Goal: Use online tool/utility: Utilize a website feature to perform a specific function

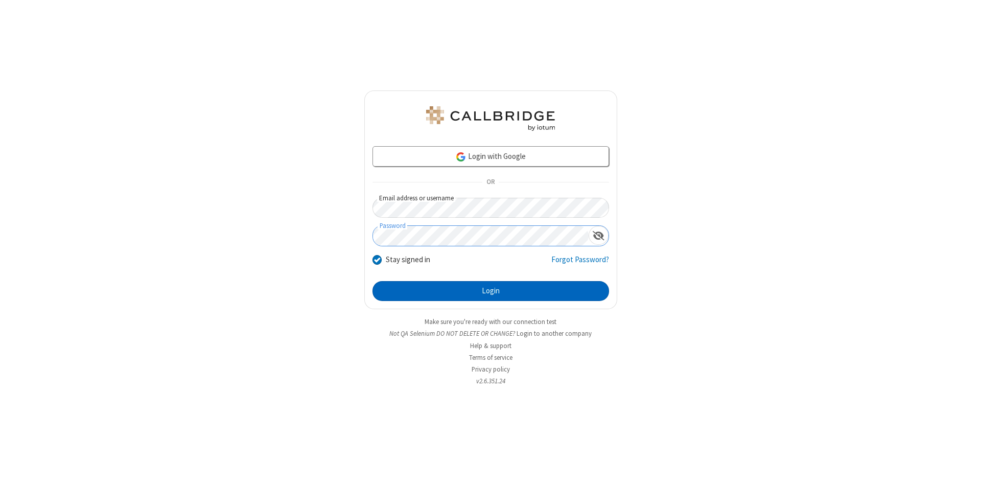
click at [491, 291] on button "Login" at bounding box center [491, 291] width 237 height 20
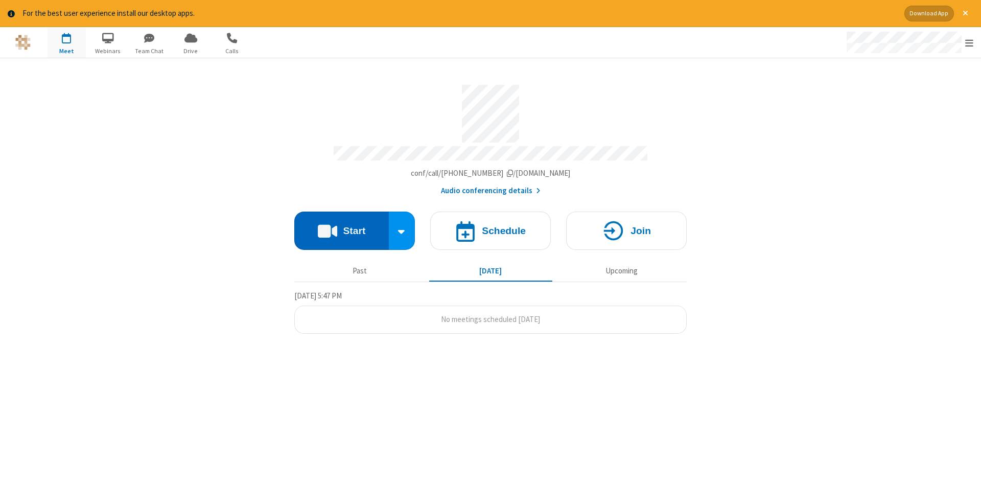
click at [341, 227] on button "Start" at bounding box center [341, 231] width 95 height 38
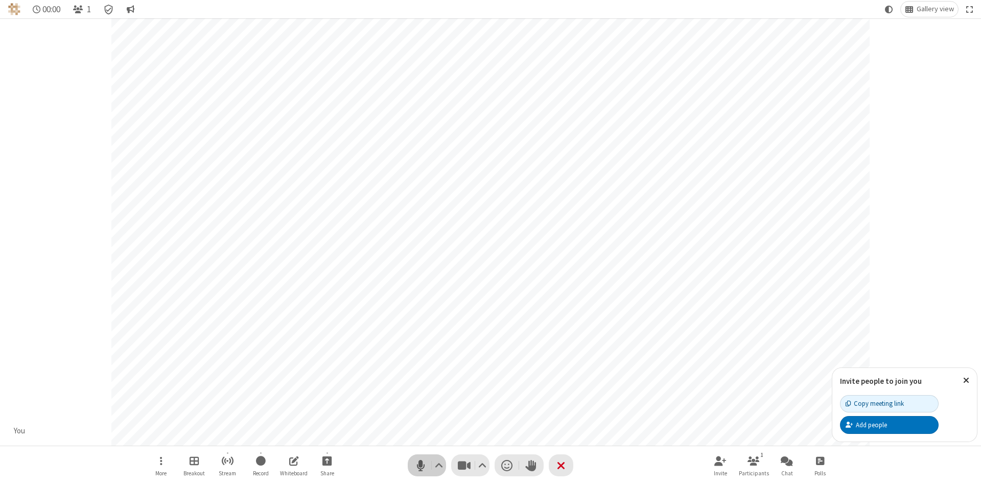
click at [421, 465] on span "Mute (Alt+A)" at bounding box center [420, 465] width 15 height 15
click at [421, 465] on span "Unmute (Alt+A)" at bounding box center [420, 465] width 15 height 15
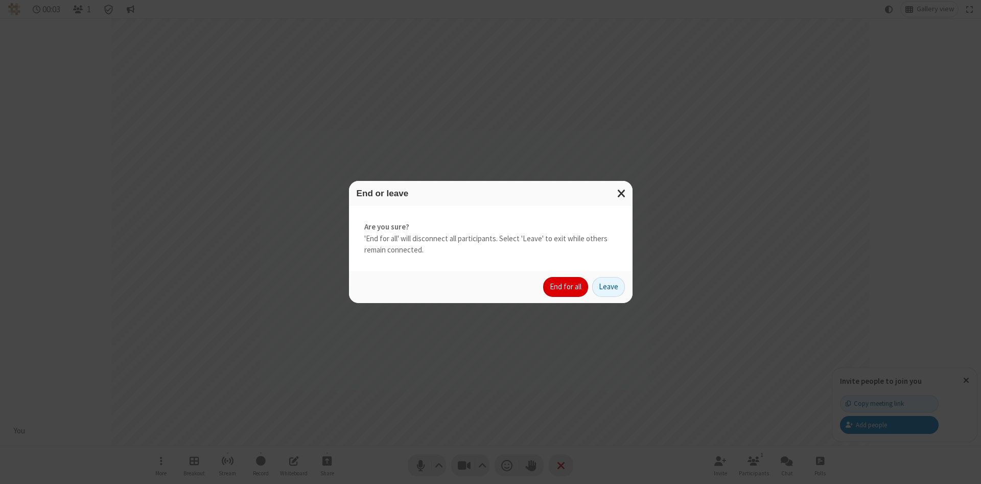
click at [566, 287] on button "End for all" at bounding box center [565, 287] width 45 height 20
